Goal: Task Accomplishment & Management: Manage account settings

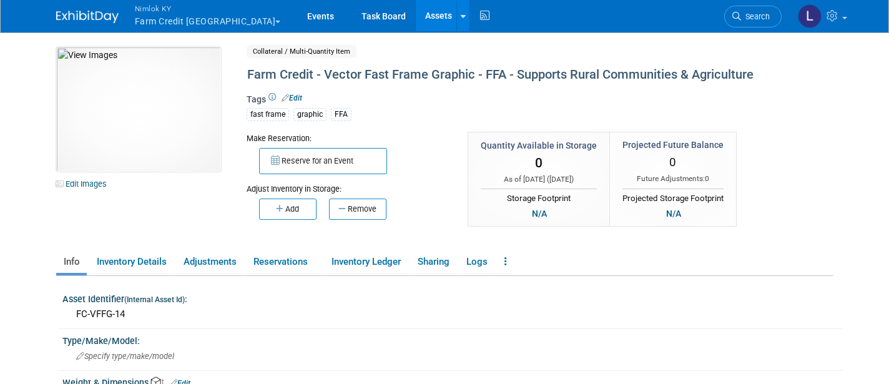
click at [160, 17] on button "Nimlok KY Farm Credit Mid America" at bounding box center [215, 16] width 163 height 32
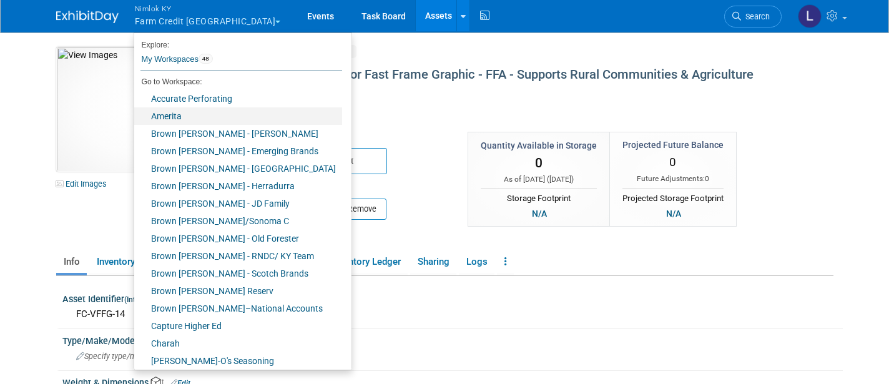
click at [176, 115] on link "Amerita" at bounding box center [238, 115] width 208 height 17
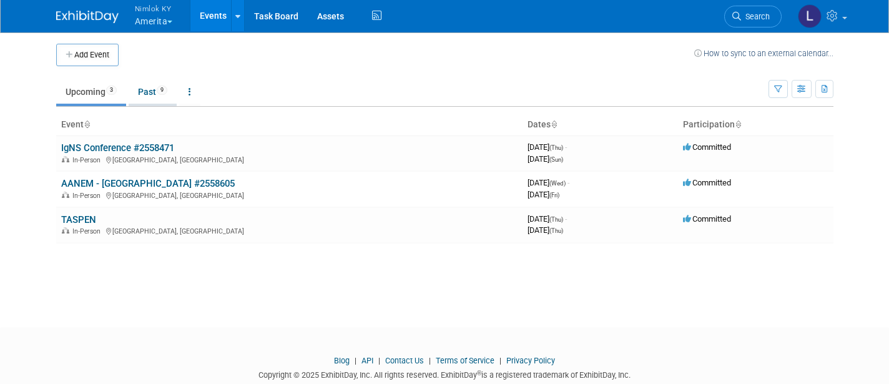
click at [150, 87] on link "Past 9" at bounding box center [153, 92] width 48 height 24
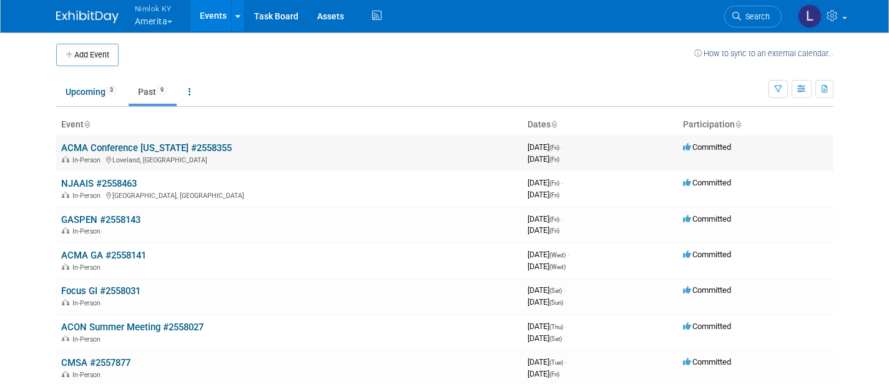
click at [161, 150] on link "ACMA Conference [US_STATE] #2558355" at bounding box center [146, 147] width 170 height 11
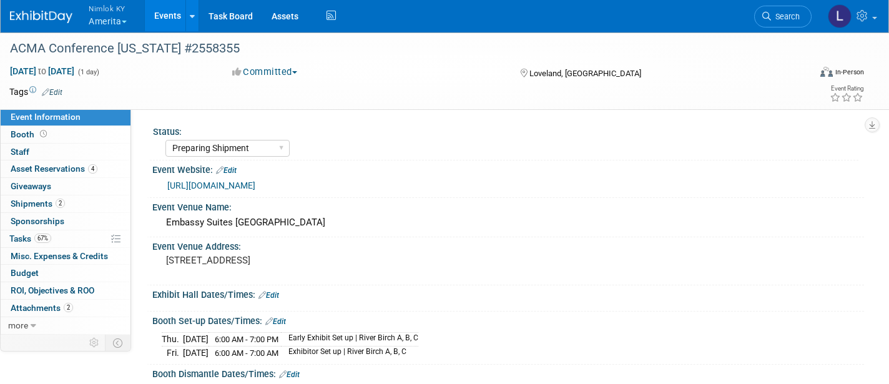
select select "Preparing Shipment"
click at [74, 168] on span "Asset Reservations 4" at bounding box center [54, 169] width 87 height 10
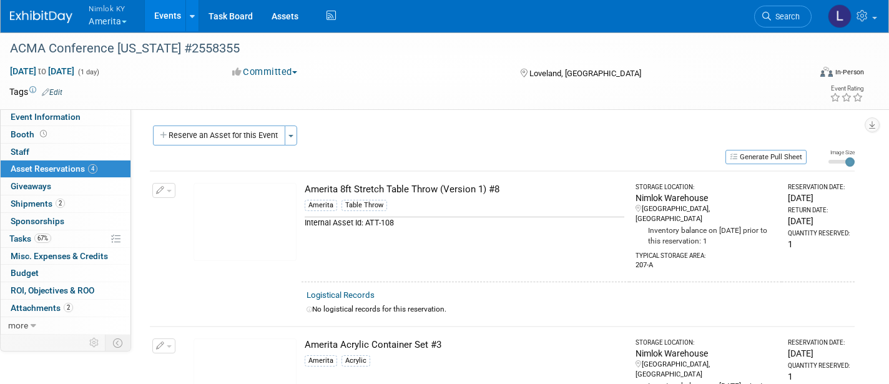
click at [365, 290] on link "Logistical Records" at bounding box center [341, 294] width 68 height 9
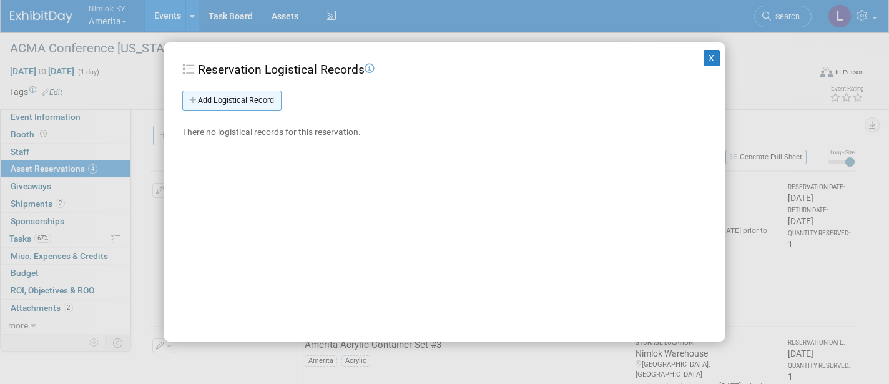
click at [265, 96] on link "Add Logistical Record" at bounding box center [231, 101] width 99 height 20
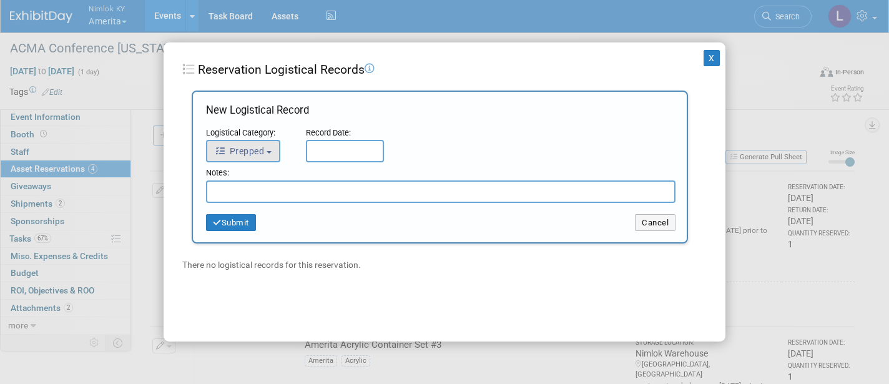
click at [273, 143] on button "Prepped" at bounding box center [243, 151] width 74 height 22
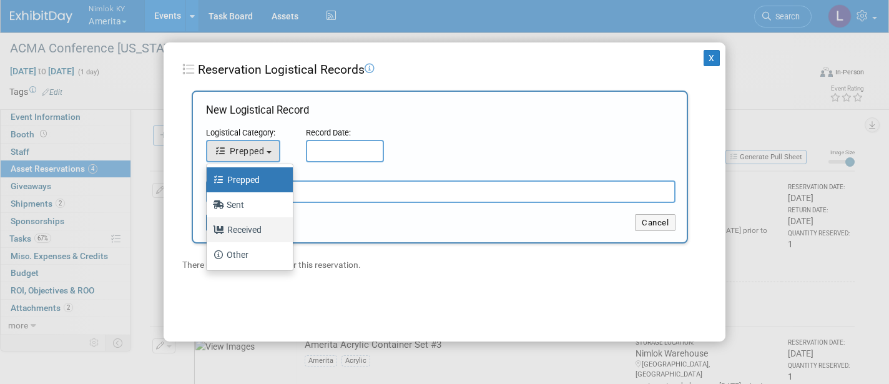
click at [257, 225] on label "Received" at bounding box center [246, 230] width 67 height 20
click at [209, 225] on input "Received" at bounding box center [204, 228] width 8 height 8
select select "3"
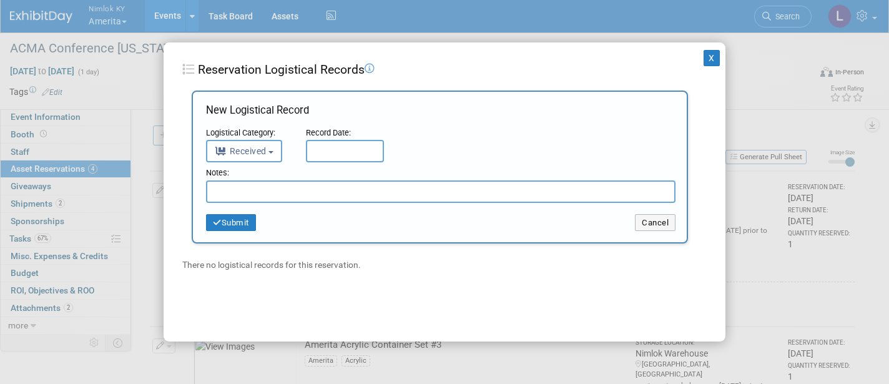
click at [348, 145] on input "text" at bounding box center [345, 151] width 78 height 22
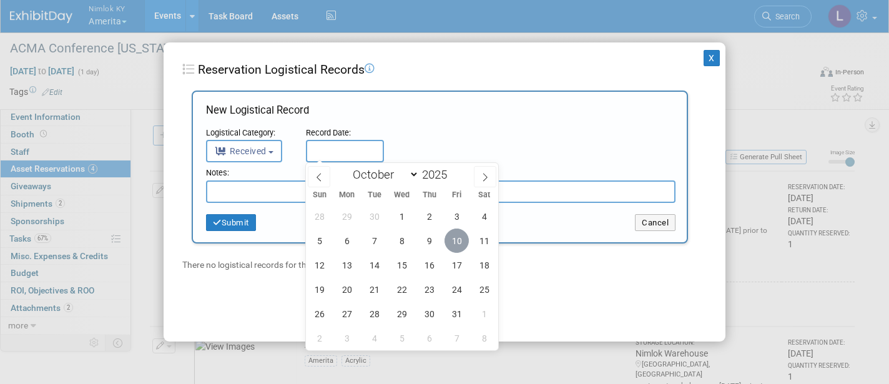
click at [456, 236] on span "10" at bounding box center [456, 240] width 24 height 24
type input "Oct 10, 2025"
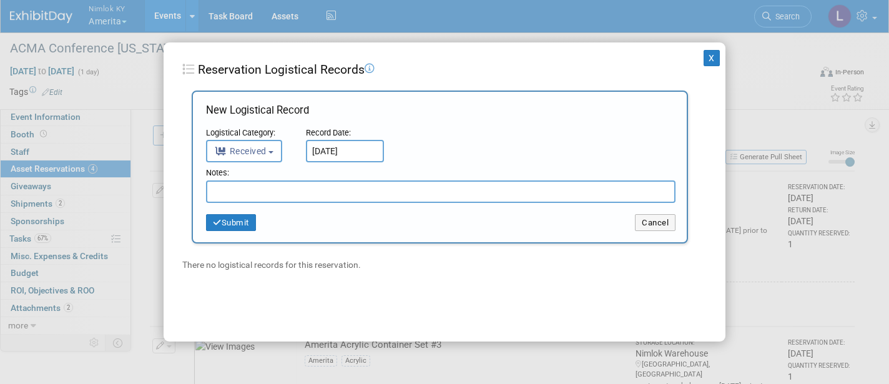
click at [293, 189] on input "text" at bounding box center [440, 191] width 469 height 22
drag, startPoint x: 326, startPoint y: 189, endPoint x: 165, endPoint y: 185, distance: 160.5
click at [165, 185] on div "X Reservation Logistical Records Add Logistical Record New Logistical Record Lo…" at bounding box center [445, 192] width 562 height 300
type input "Received in good condition"
click at [243, 220] on button "Submit" at bounding box center [231, 222] width 50 height 17
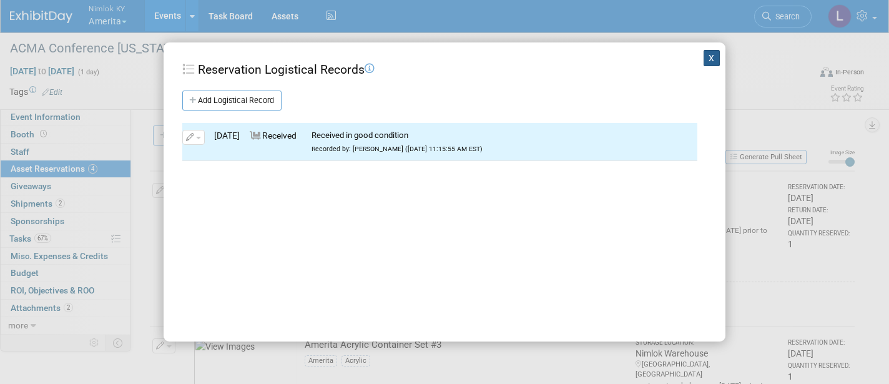
click at [715, 55] on button "X" at bounding box center [712, 58] width 16 height 16
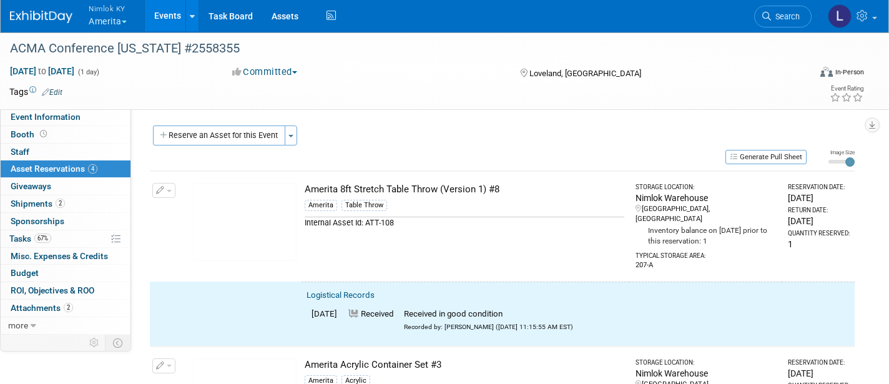
click at [172, 187] on button "button" at bounding box center [163, 190] width 23 height 15
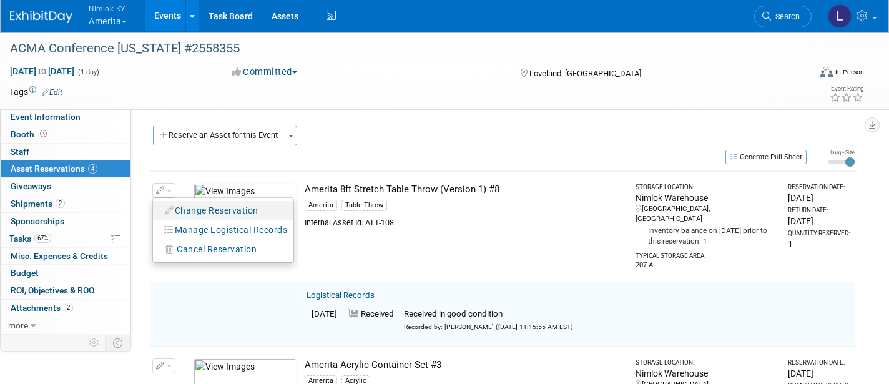
click at [200, 205] on button "Change Reservation" at bounding box center [212, 210] width 106 height 17
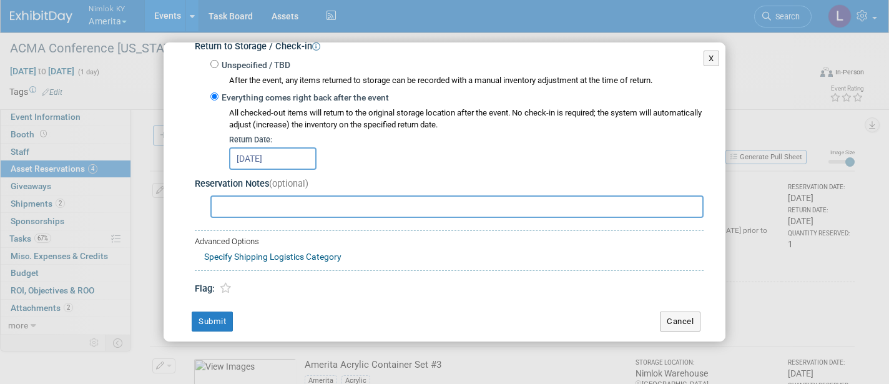
scroll to position [210, 0]
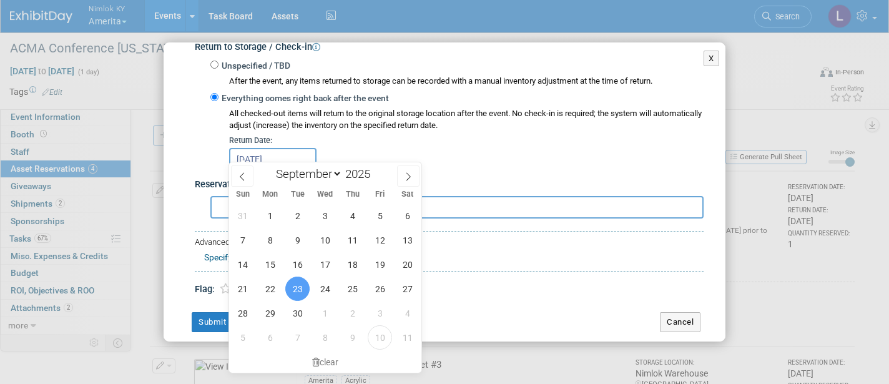
click at [300, 148] on input "Sep 23, 2025" at bounding box center [272, 159] width 87 height 22
click at [405, 177] on icon at bounding box center [408, 176] width 9 height 9
select select "9"
click at [381, 239] on span "10" at bounding box center [380, 240] width 24 height 24
type input "Oct 10, 2025"
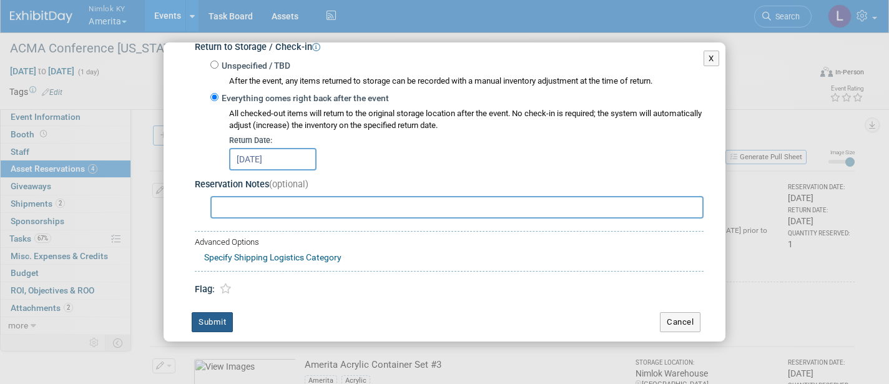
click at [217, 312] on button "Submit" at bounding box center [212, 322] width 41 height 20
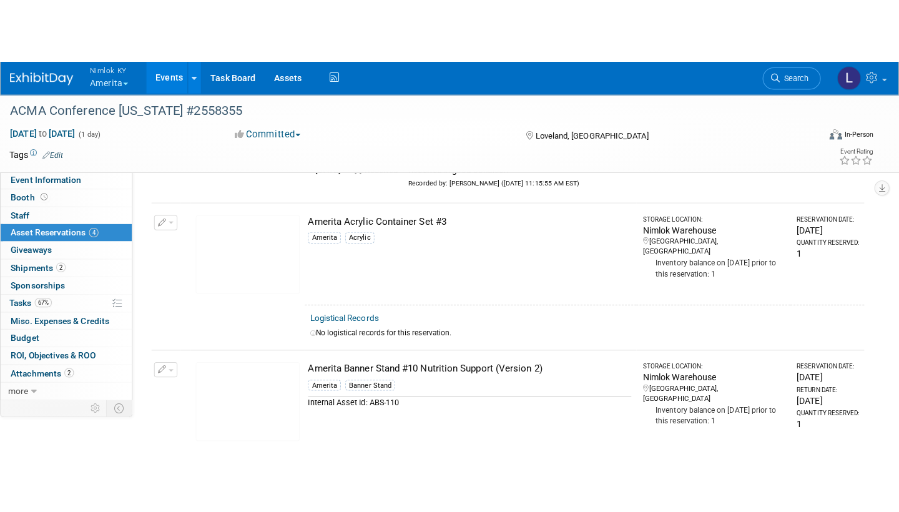
scroll to position [212, 0]
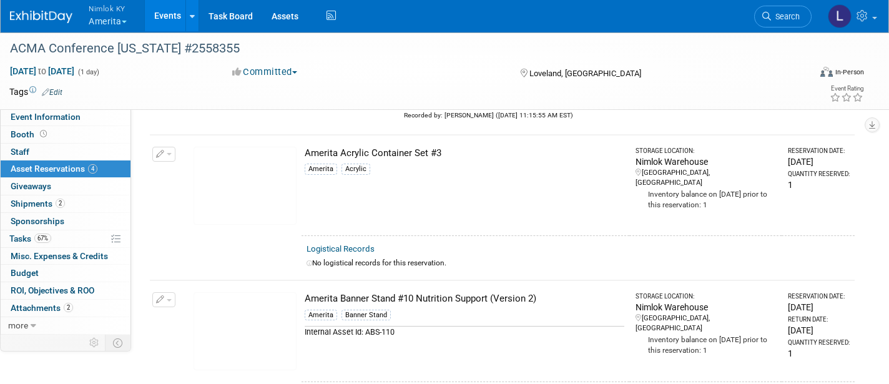
click at [356, 244] on link "Logistical Records" at bounding box center [341, 248] width 68 height 9
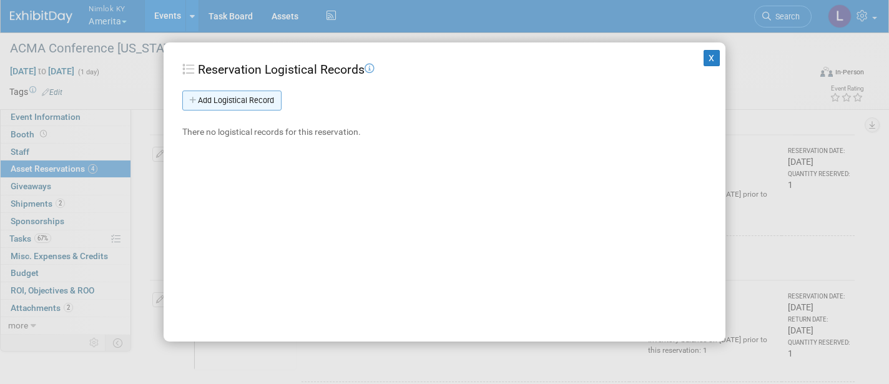
click at [265, 97] on link "Add Logistical Record" at bounding box center [231, 101] width 99 height 20
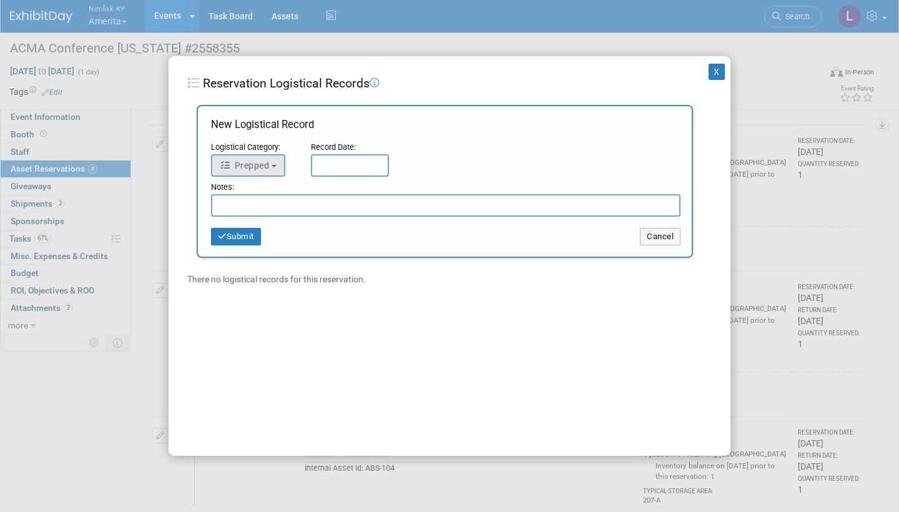
click at [274, 161] on button "Prepped" at bounding box center [248, 165] width 74 height 22
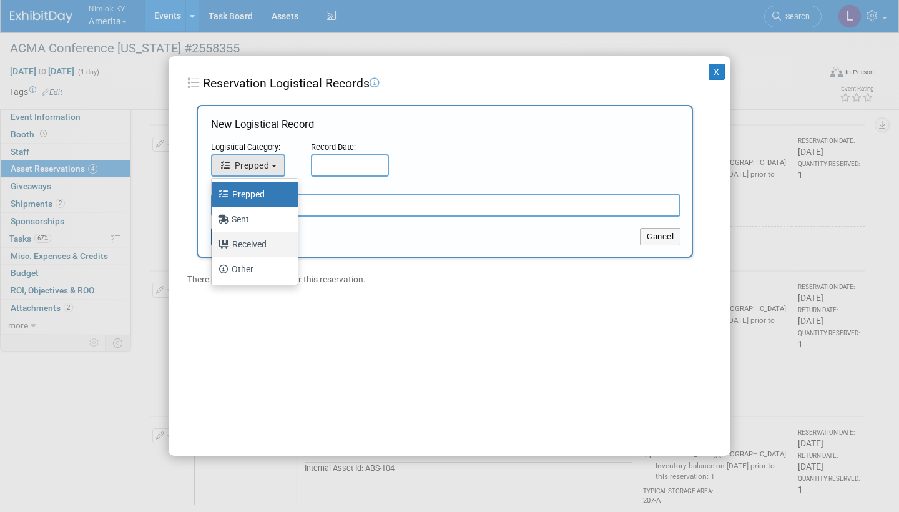
click at [262, 239] on label "Received" at bounding box center [251, 244] width 67 height 20
click at [213, 239] on input "Received" at bounding box center [209, 242] width 8 height 8
select select "3"
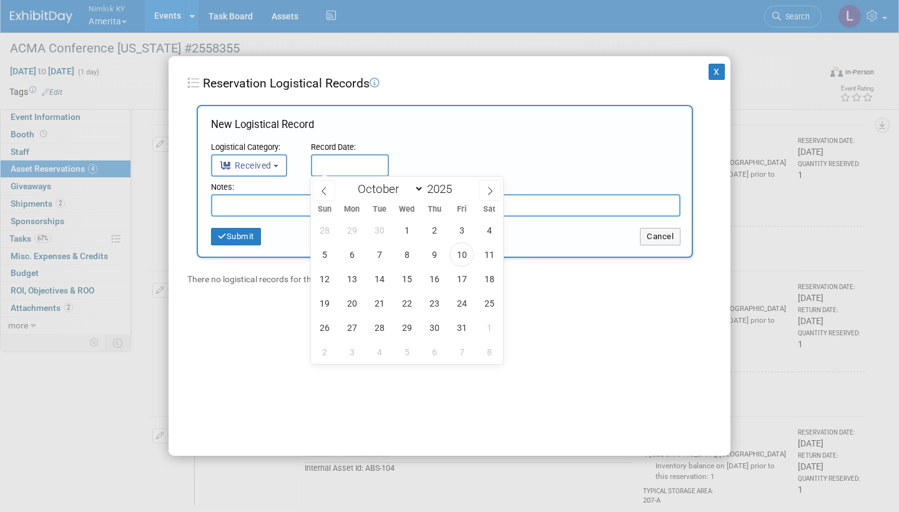
click at [331, 160] on input "text" at bounding box center [350, 165] width 78 height 22
click at [466, 253] on span "10" at bounding box center [461, 254] width 24 height 24
type input "Oct 10, 2025"
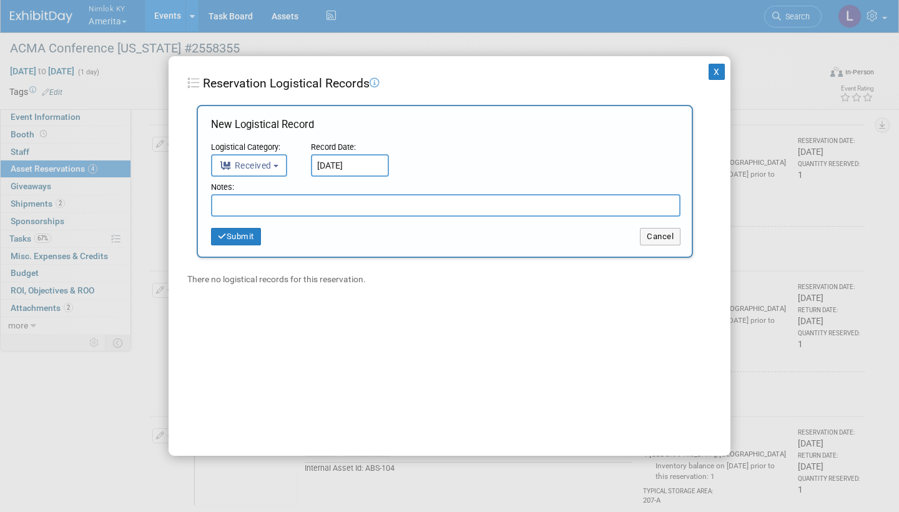
click at [292, 204] on input "text" at bounding box center [445, 205] width 469 height 22
paste input "Received in good condition"
type input "Received in good condition"
click at [244, 233] on button "Submit" at bounding box center [236, 236] width 50 height 17
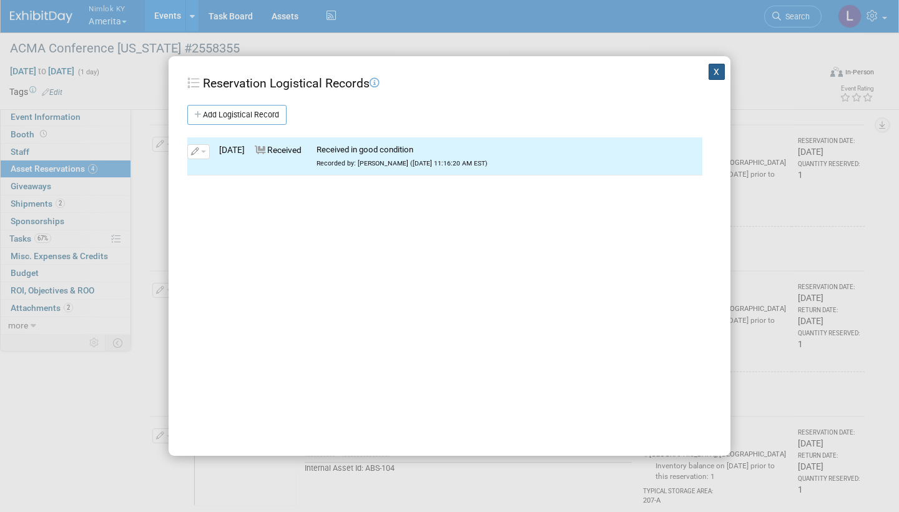
click at [717, 73] on button "X" at bounding box center [717, 72] width 16 height 16
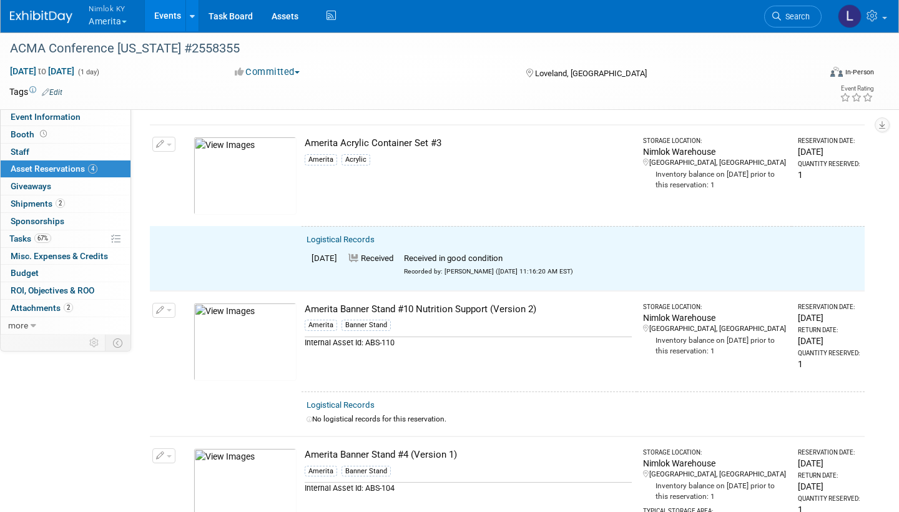
click at [168, 139] on button "button" at bounding box center [163, 144] width 23 height 15
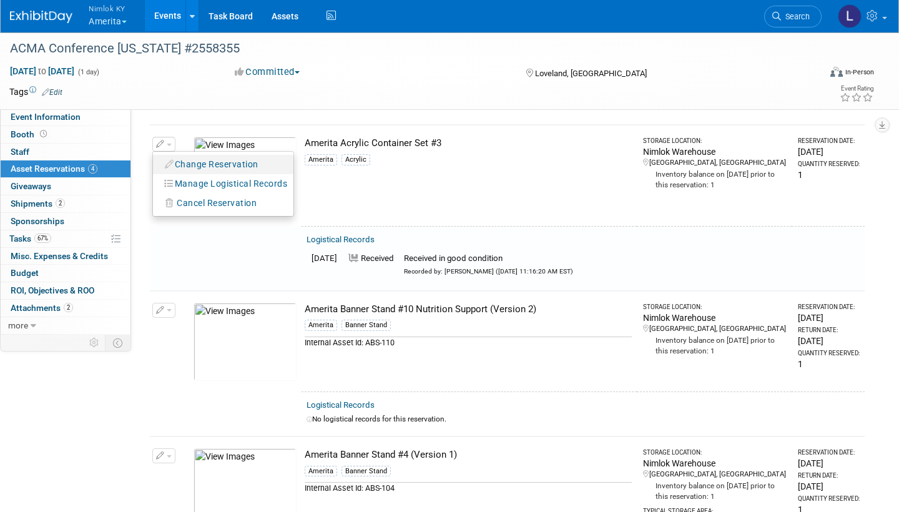
click at [187, 160] on button "Change Reservation" at bounding box center [212, 164] width 106 height 17
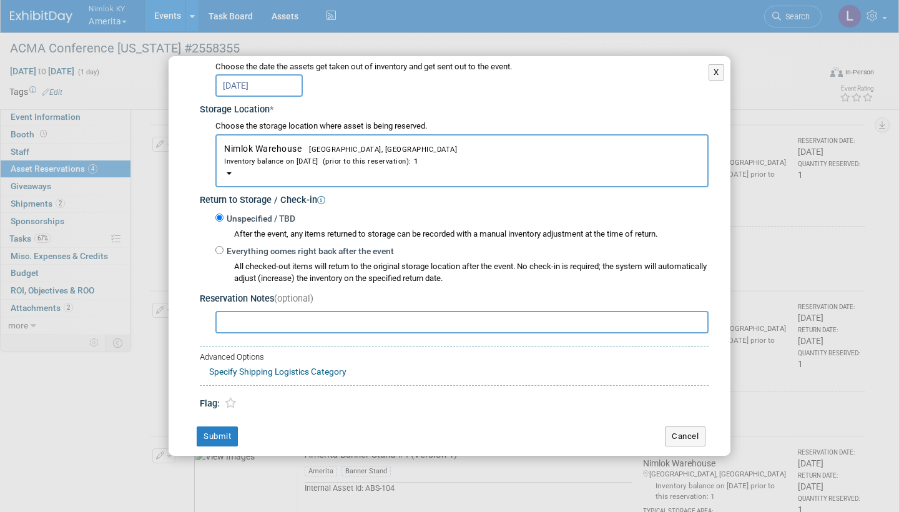
scroll to position [170, 0]
click at [218, 247] on input "Everything comes right back after the event" at bounding box center [219, 251] width 8 height 8
radio input "true"
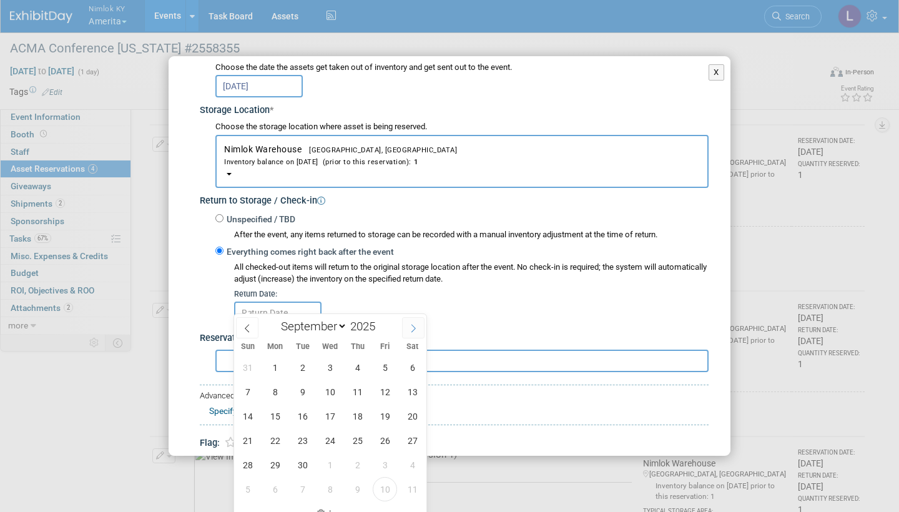
click at [416, 323] on span at bounding box center [413, 327] width 22 height 21
select select "9"
click at [393, 380] on div "28 29 30 1 2 3 4 5 6 7 8 9 10 11 12 13 14 15 16 17 18 19 20 21 22 23 24 25 26 2…" at bounding box center [330, 428] width 192 height 146
click at [387, 383] on span "10" at bounding box center [385, 392] width 24 height 24
type input "Oct 10, 2025"
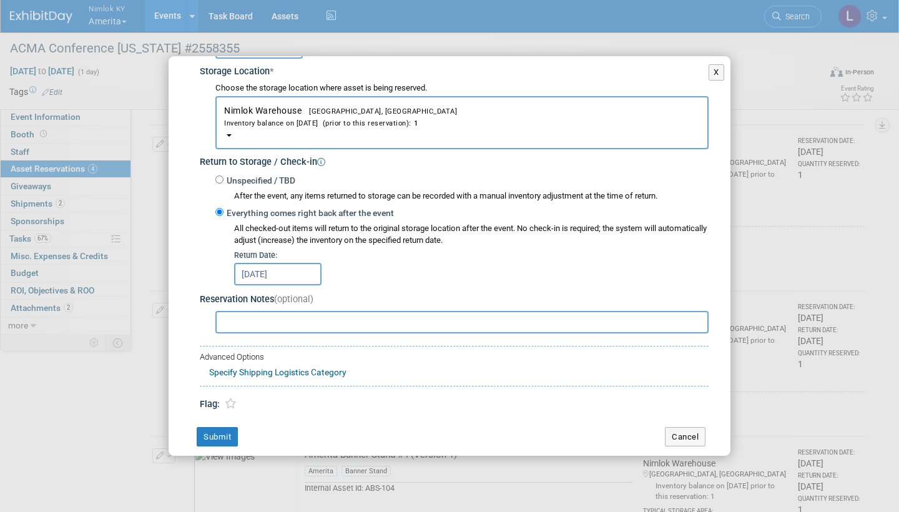
scroll to position [208, 0]
click at [227, 383] on button "Submit" at bounding box center [217, 438] width 41 height 20
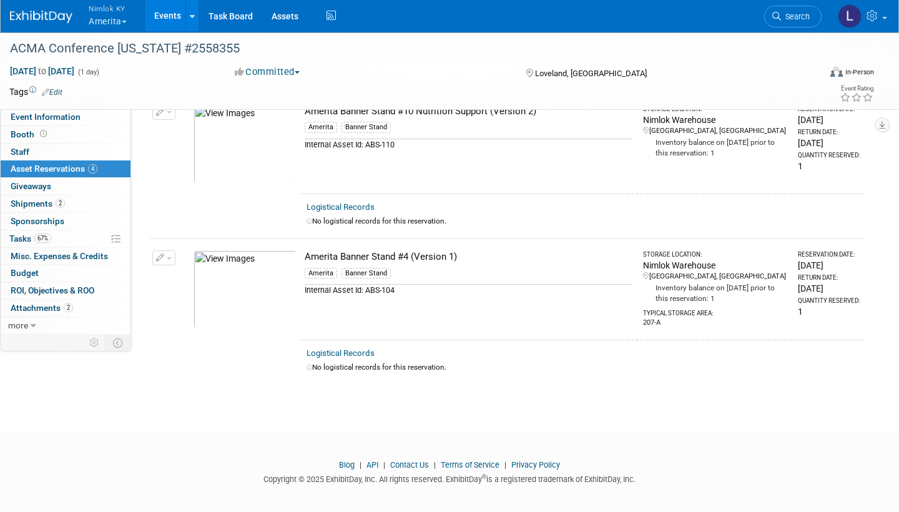
scroll to position [409, 0]
click at [360, 203] on link "Logistical Records" at bounding box center [341, 207] width 68 height 9
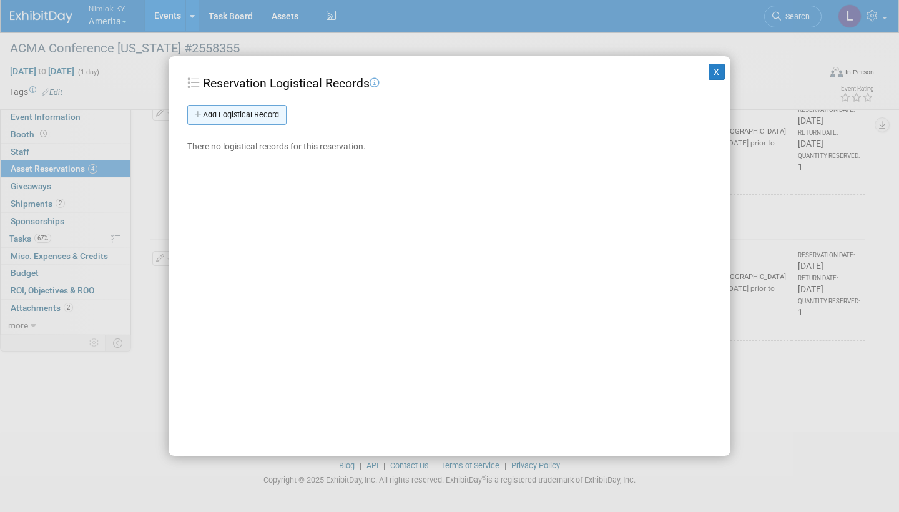
click at [272, 109] on link "Add Logistical Record" at bounding box center [236, 115] width 99 height 20
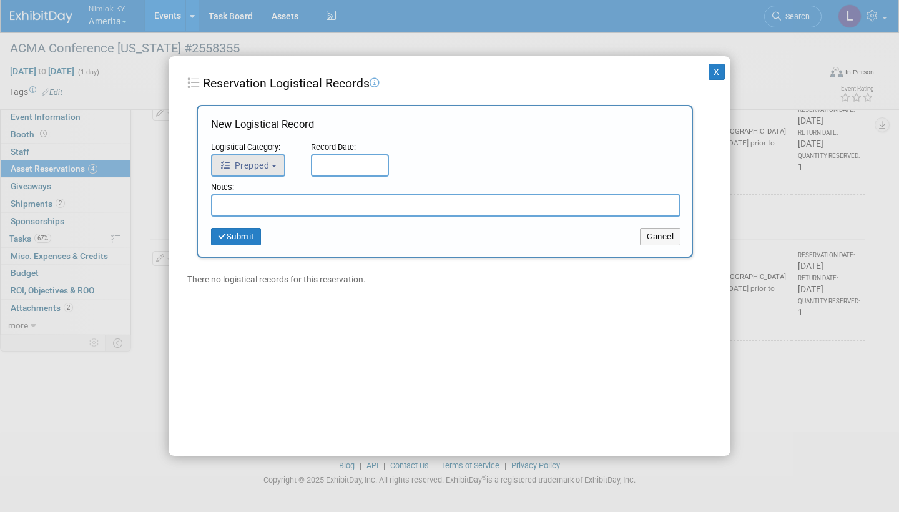
click at [274, 161] on button "Prepped" at bounding box center [248, 165] width 74 height 22
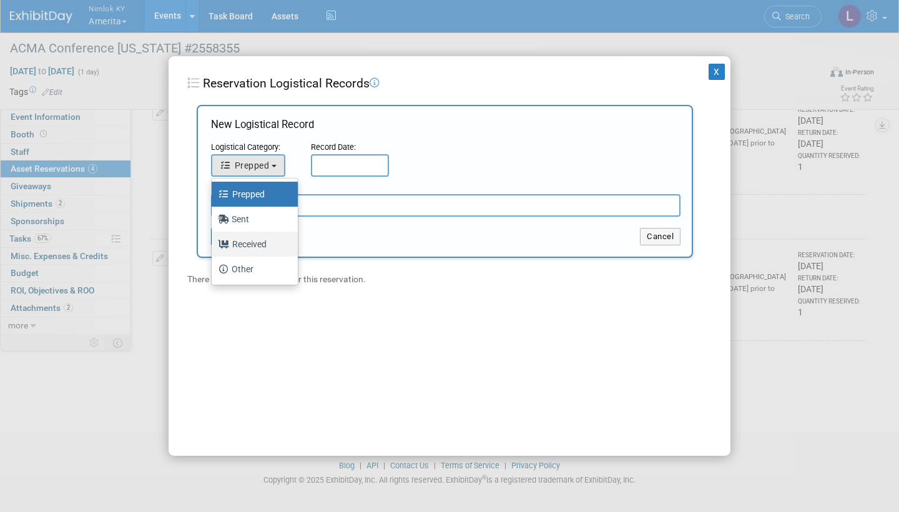
click at [263, 237] on label "Received" at bounding box center [251, 244] width 67 height 20
click at [213, 238] on input "Received" at bounding box center [209, 242] width 8 height 8
select select "3"
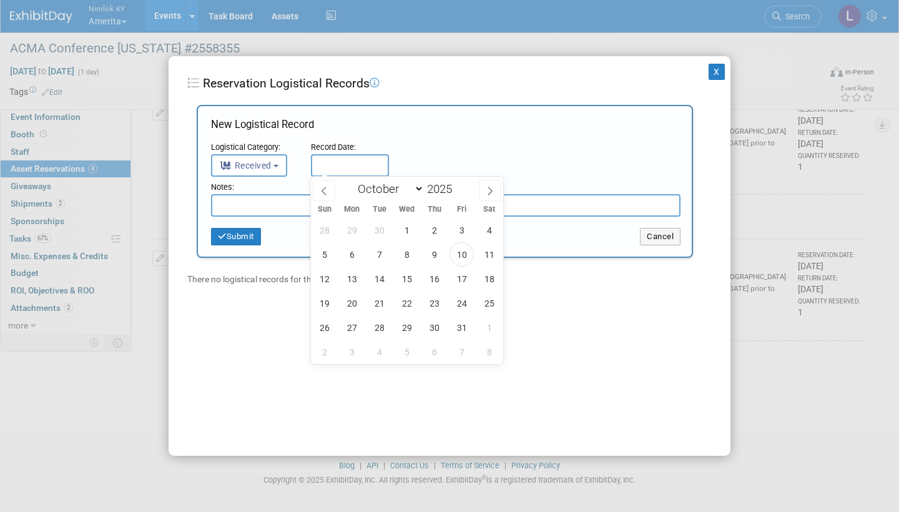
click at [353, 160] on input "text" at bounding box center [350, 165] width 78 height 22
click at [461, 255] on span "10" at bounding box center [461, 254] width 24 height 24
type input "Oct 10, 2025"
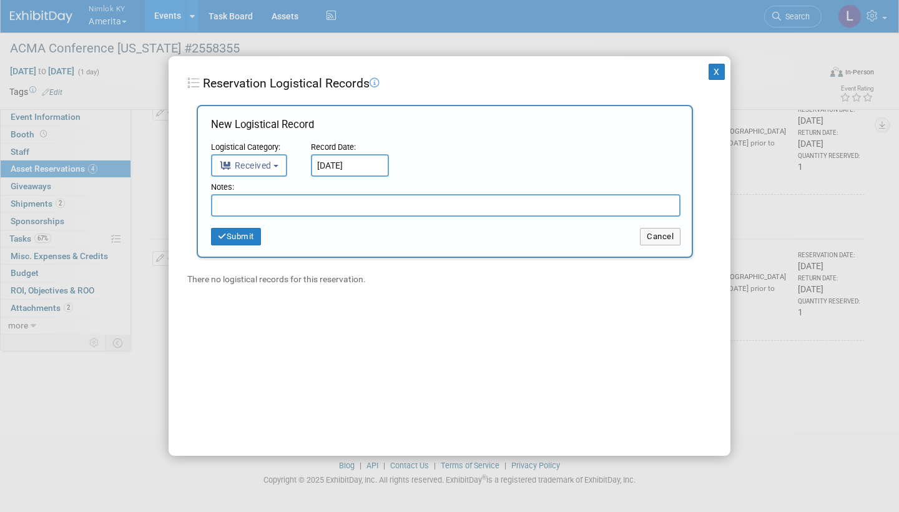
click at [270, 206] on input "text" at bounding box center [445, 205] width 469 height 22
paste input "Received in good condition"
type input "Received in good condition"
click at [246, 234] on button "Submit" at bounding box center [236, 236] width 50 height 17
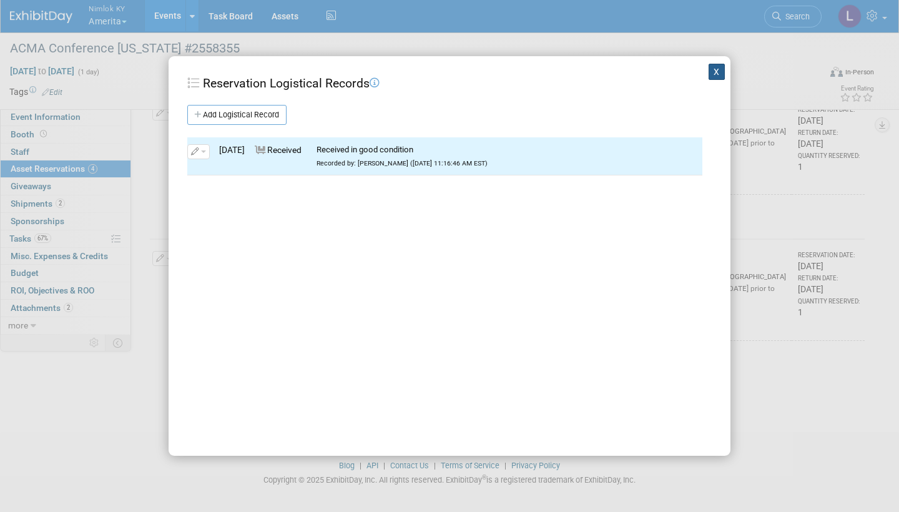
click at [717, 69] on button "X" at bounding box center [717, 72] width 16 height 16
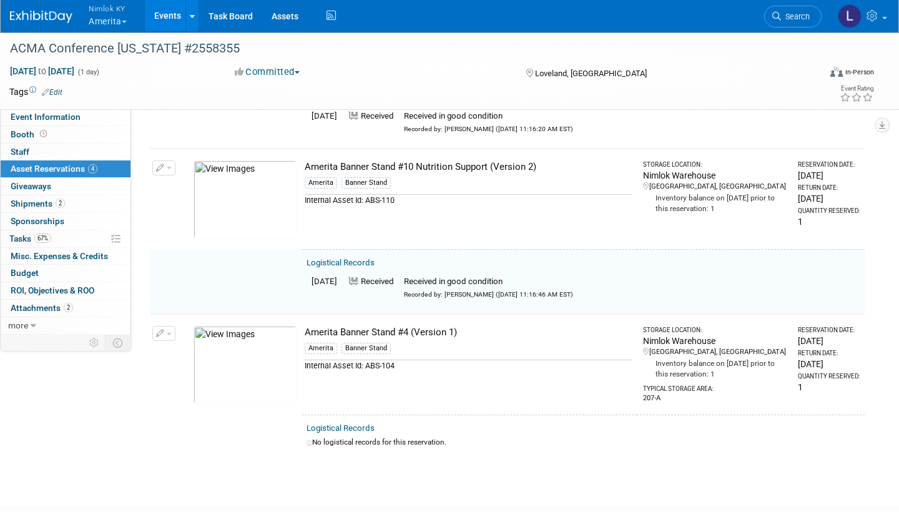
scroll to position [353, 0]
click at [167, 167] on span "button" at bounding box center [169, 168] width 5 height 2
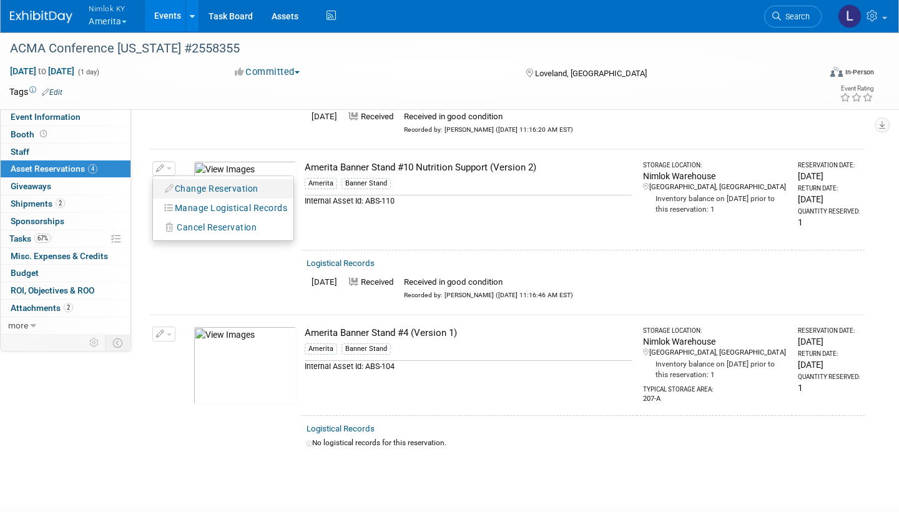
click at [225, 181] on button "Change Reservation" at bounding box center [212, 188] width 106 height 17
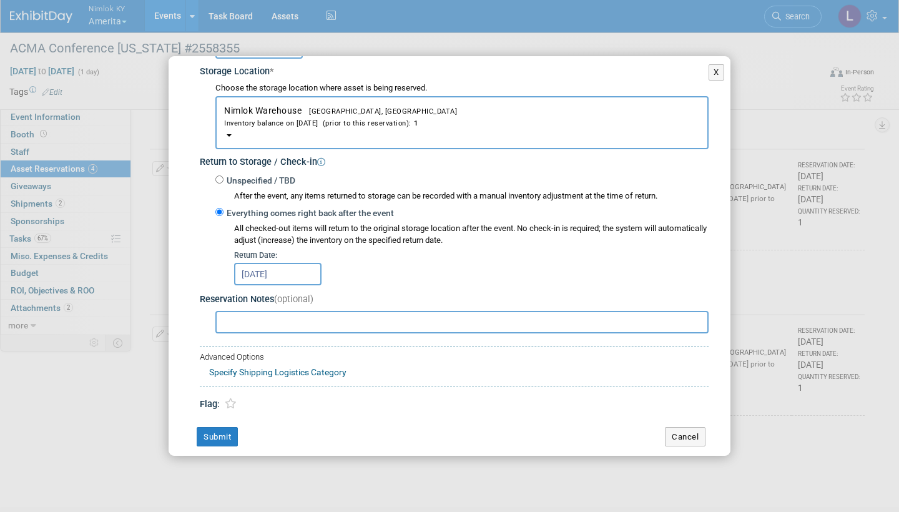
scroll to position [208, 0]
click at [299, 263] on input "Sep 22, 2025" at bounding box center [277, 274] width 87 height 22
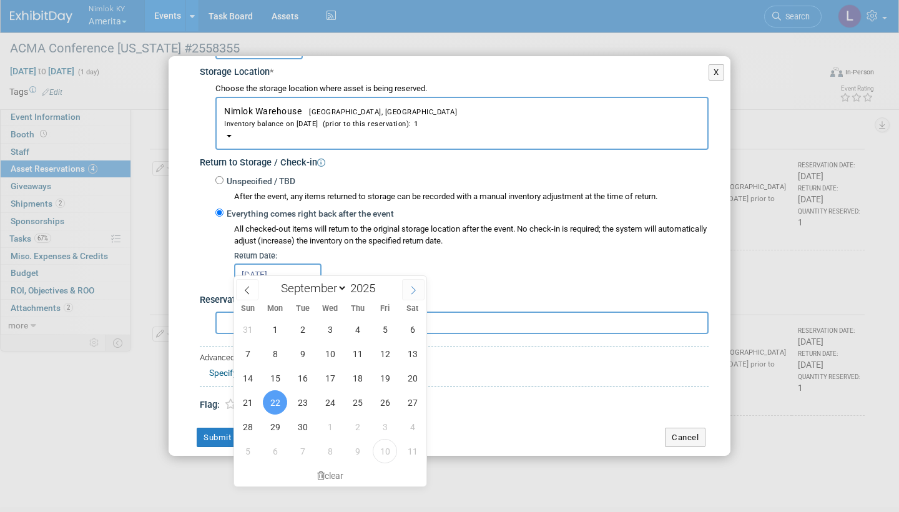
click at [416, 288] on icon at bounding box center [413, 290] width 9 height 9
select select "9"
click at [390, 350] on span "10" at bounding box center [385, 353] width 24 height 24
type input "Oct 10, 2025"
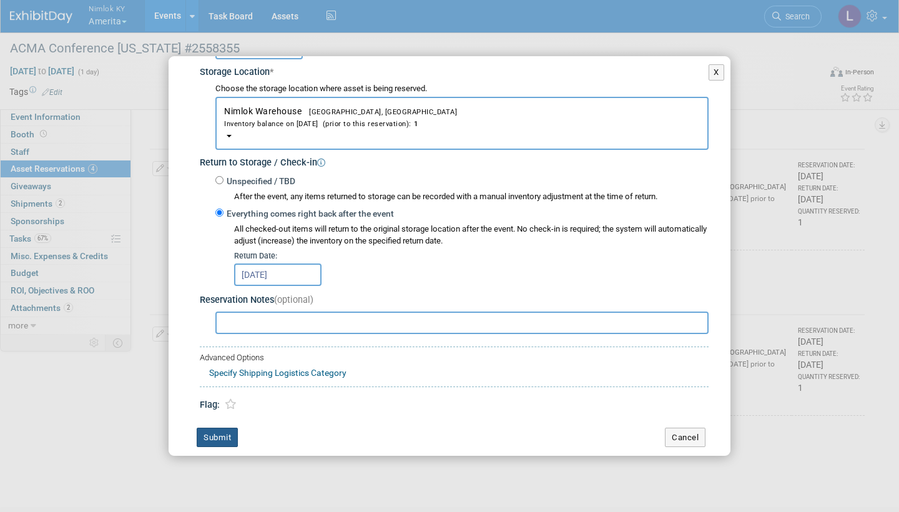
click at [231, 383] on button "Submit" at bounding box center [217, 438] width 41 height 20
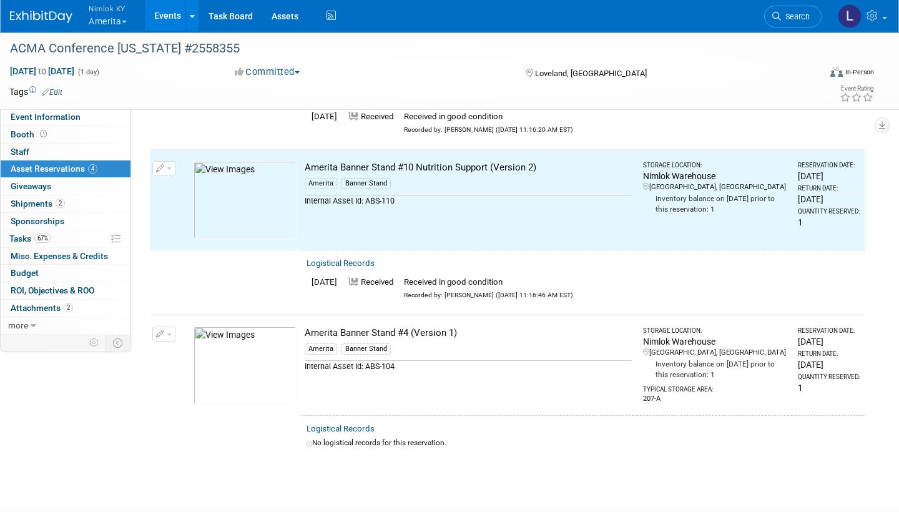
click at [360, 383] on link "Logistical Records" at bounding box center [341, 428] width 68 height 9
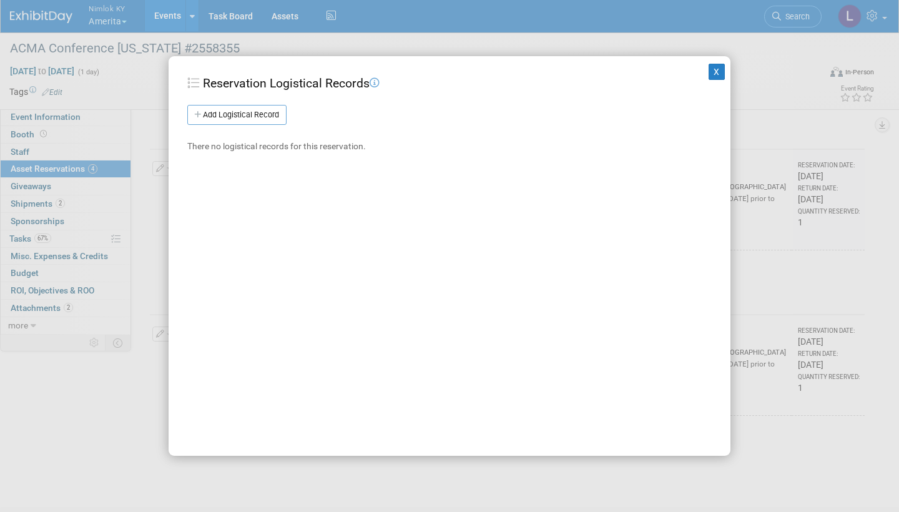
click at [265, 117] on link "Add Logistical Record" at bounding box center [236, 115] width 99 height 20
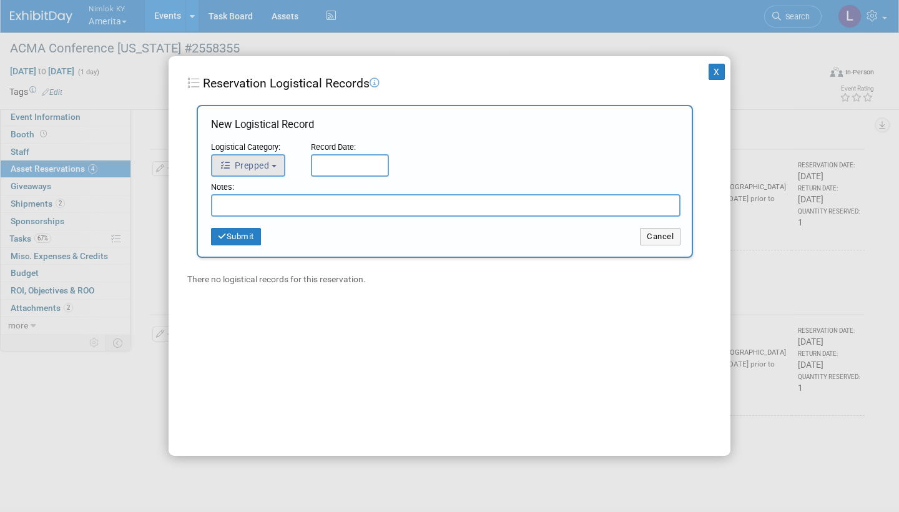
click at [275, 160] on button "Prepped" at bounding box center [248, 165] width 74 height 22
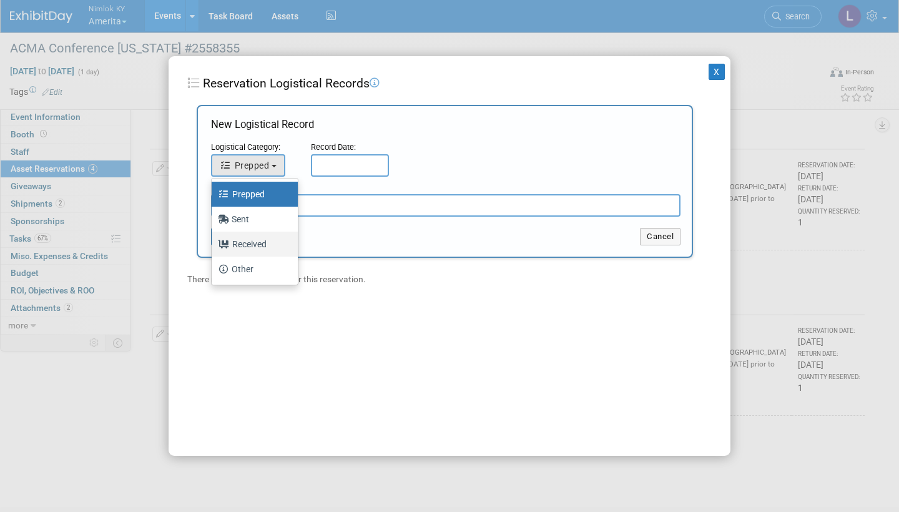
click at [267, 238] on label "Received" at bounding box center [251, 244] width 67 height 20
click at [213, 238] on input "Received" at bounding box center [209, 242] width 8 height 8
select select "3"
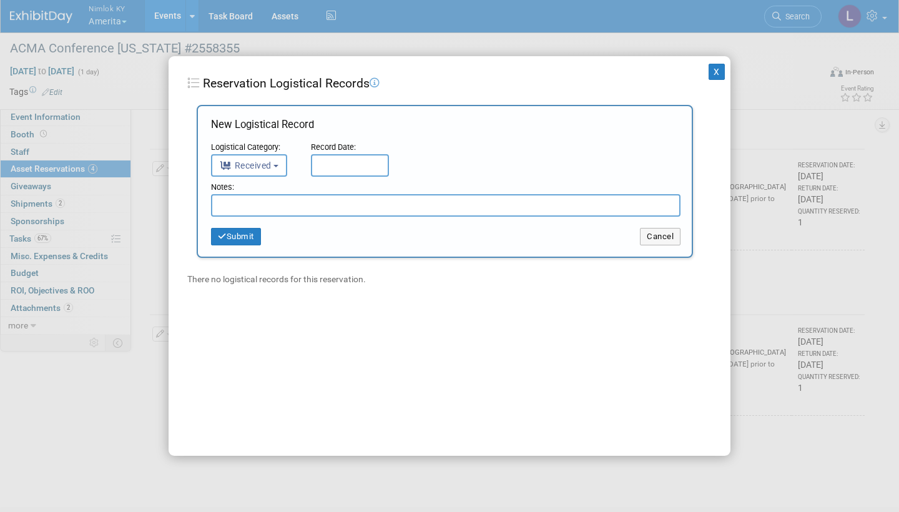
click at [352, 164] on input "text" at bounding box center [350, 165] width 78 height 22
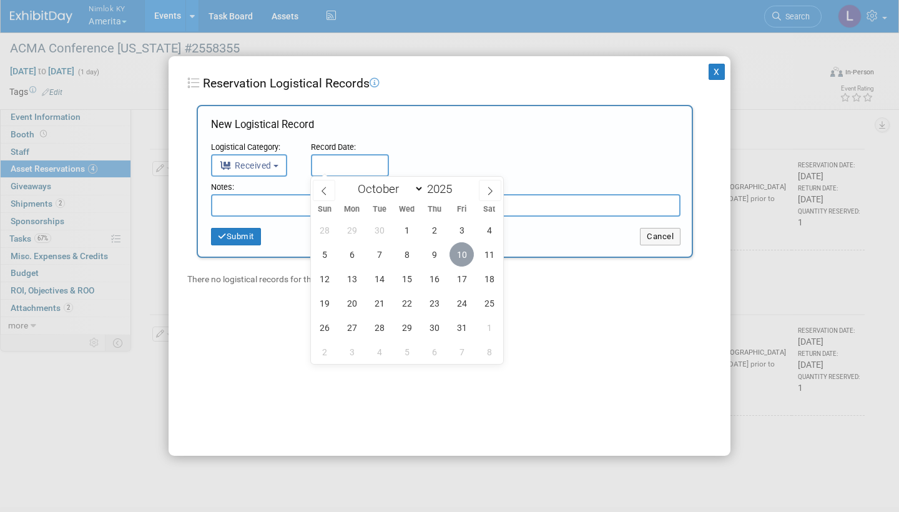
click at [460, 250] on span "10" at bounding box center [461, 254] width 24 height 24
type input "Oct 10, 2025"
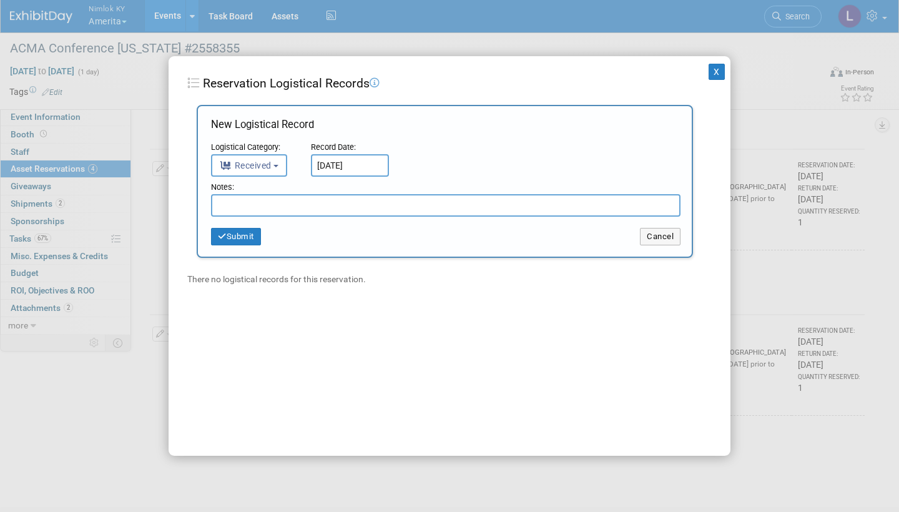
click at [288, 209] on input "text" at bounding box center [445, 205] width 469 height 22
paste input "Received in good condition"
type input "Received in good condition"
click at [248, 232] on button "Submit" at bounding box center [236, 236] width 50 height 17
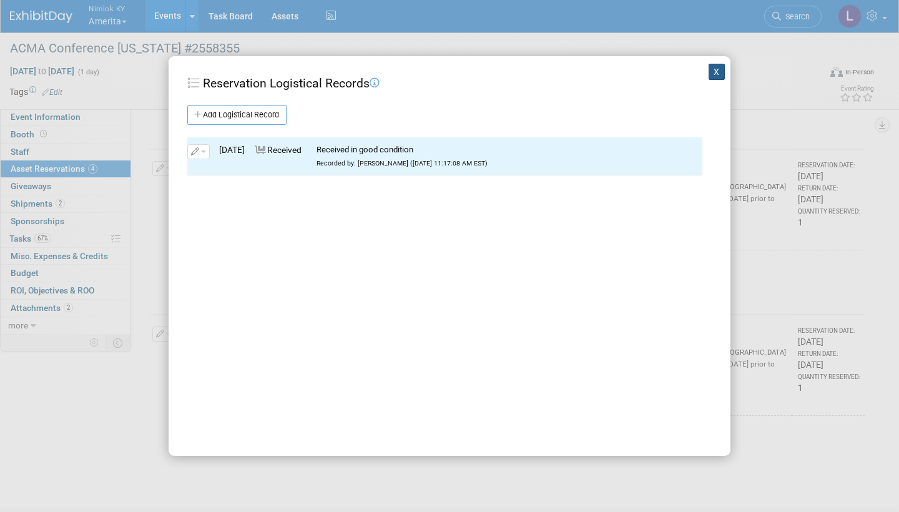
click at [716, 72] on button "X" at bounding box center [717, 72] width 16 height 16
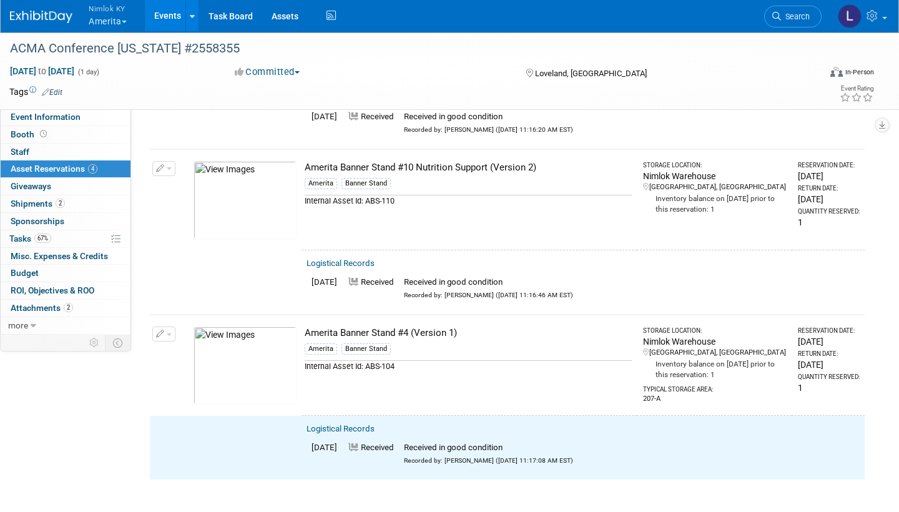
click at [172, 326] on button "button" at bounding box center [163, 333] width 23 height 15
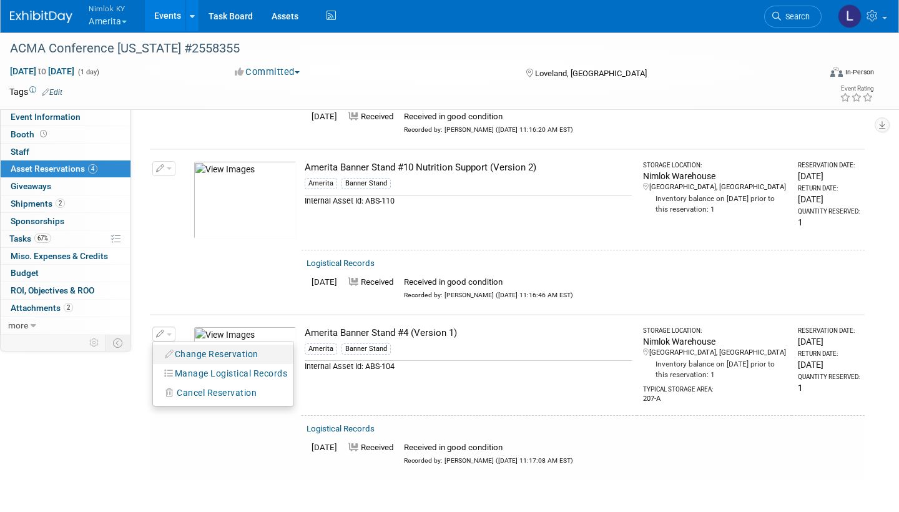
click at [228, 346] on button "Change Reservation" at bounding box center [212, 354] width 106 height 17
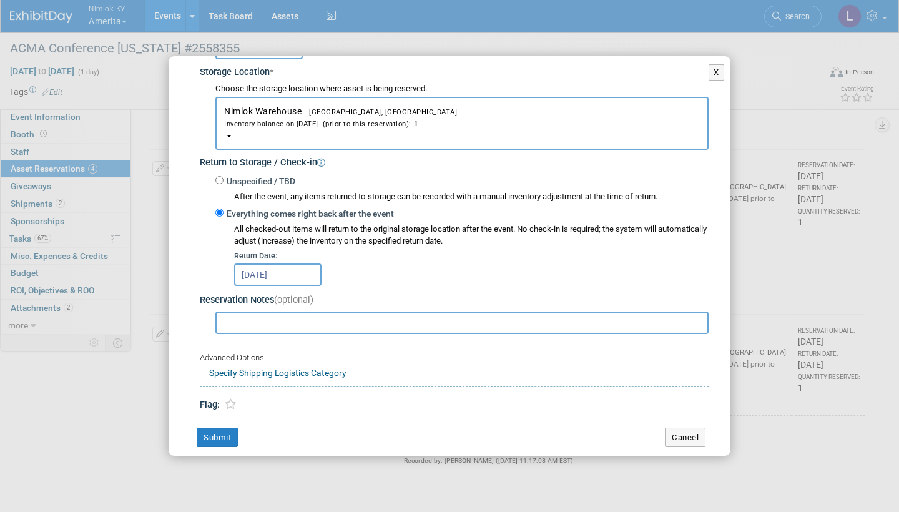
click at [305, 268] on input "Sep 22, 2025" at bounding box center [277, 274] width 87 height 22
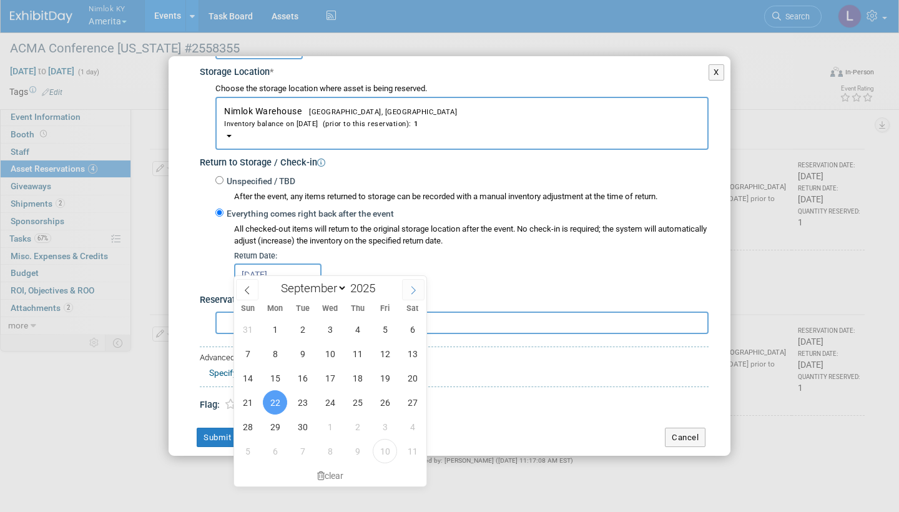
click at [415, 290] on icon at bounding box center [413, 291] width 4 height 8
select select "9"
click at [386, 351] on span "10" at bounding box center [385, 353] width 24 height 24
type input "Oct 10, 2025"
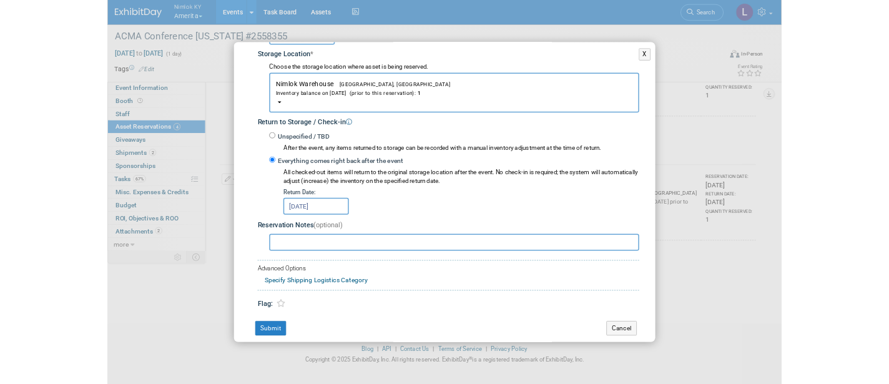
scroll to position [448, 0]
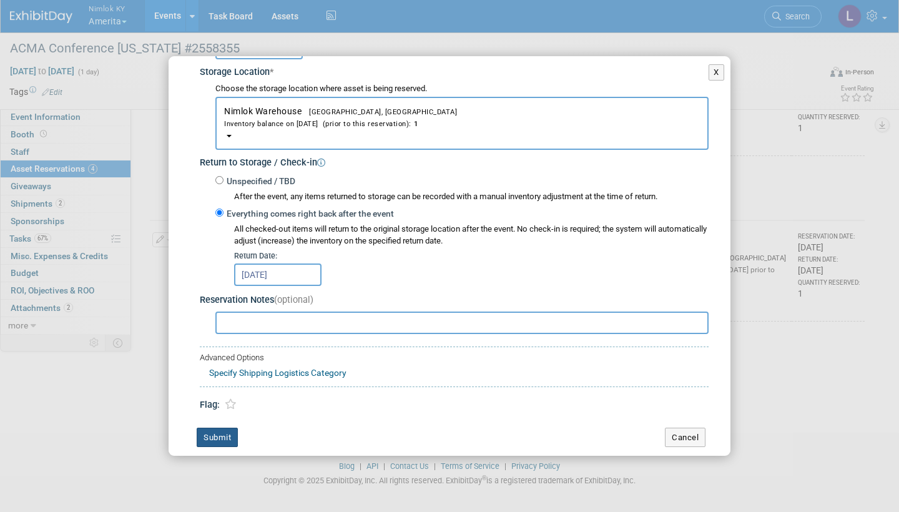
click at [228, 383] on button "Submit" at bounding box center [217, 438] width 41 height 20
